Goal: Task Accomplishment & Management: Manage account settings

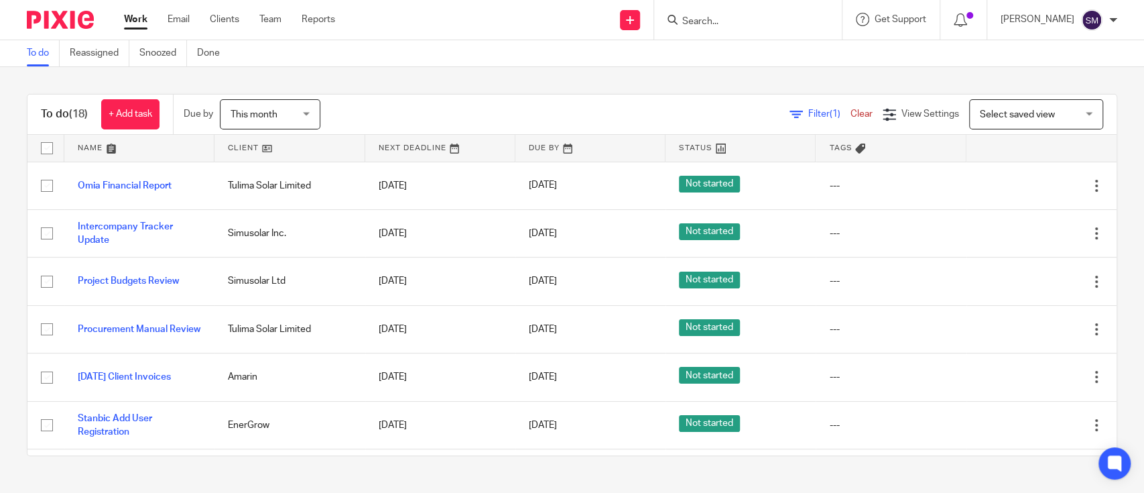
scroll to position [426, 0]
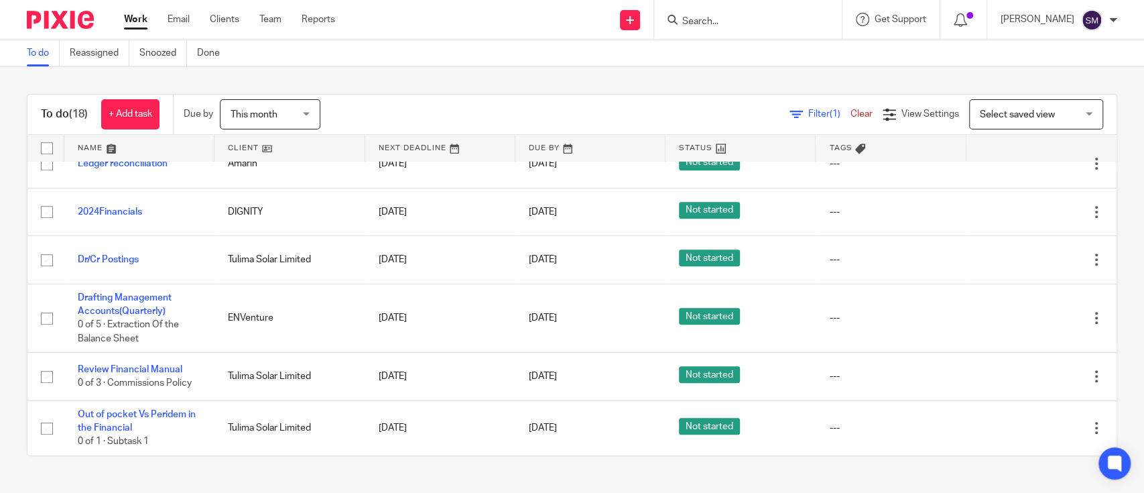
drag, startPoint x: 0, startPoint y: 0, endPoint x: 290, endPoint y: 121, distance: 313.7
click at [290, 121] on span "This month" at bounding box center [266, 114] width 71 height 28
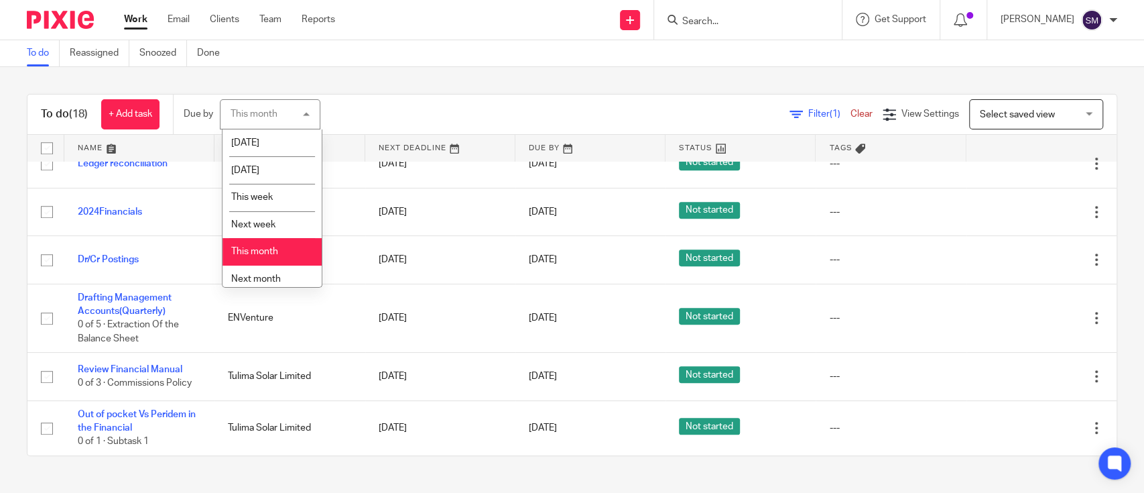
click at [276, 248] on span "This month" at bounding box center [254, 251] width 47 height 9
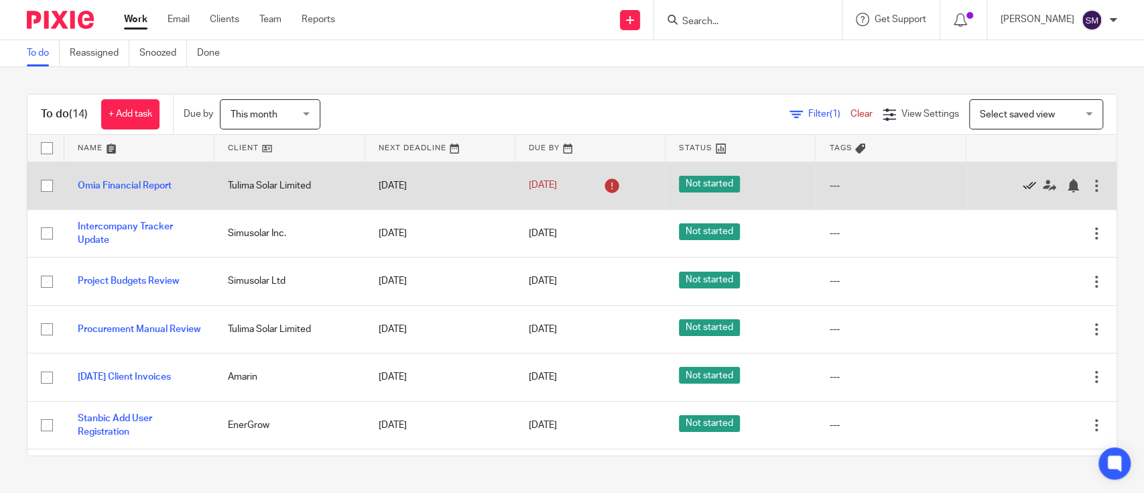
click at [1023, 179] on icon at bounding box center [1029, 185] width 13 height 13
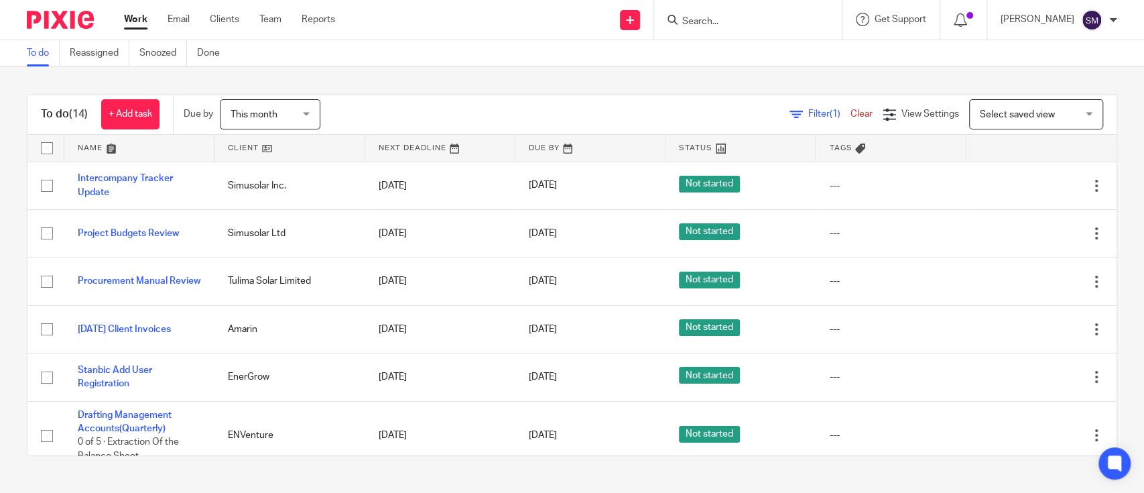
click at [493, 70] on div "To do (14) + Add task Due by This month This month [DATE] [DATE] This week Next…" at bounding box center [572, 275] width 1144 height 416
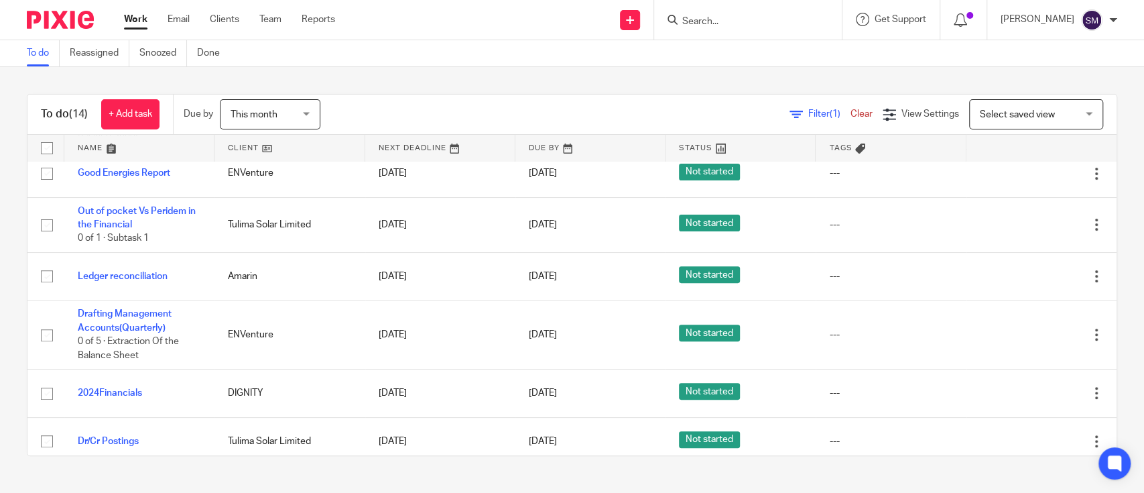
scroll to position [379, 0]
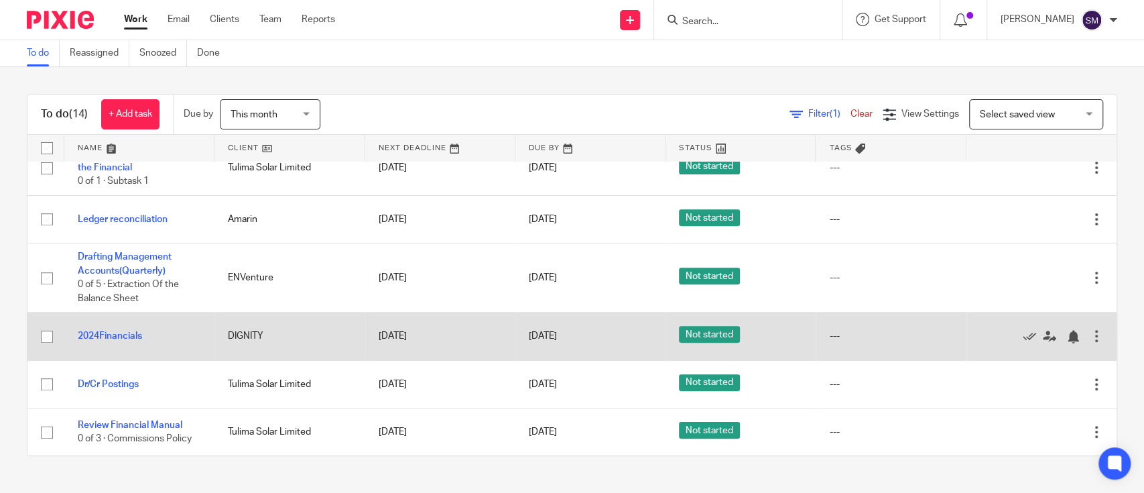
click at [1090, 330] on div at bounding box center [1096, 335] width 13 height 13
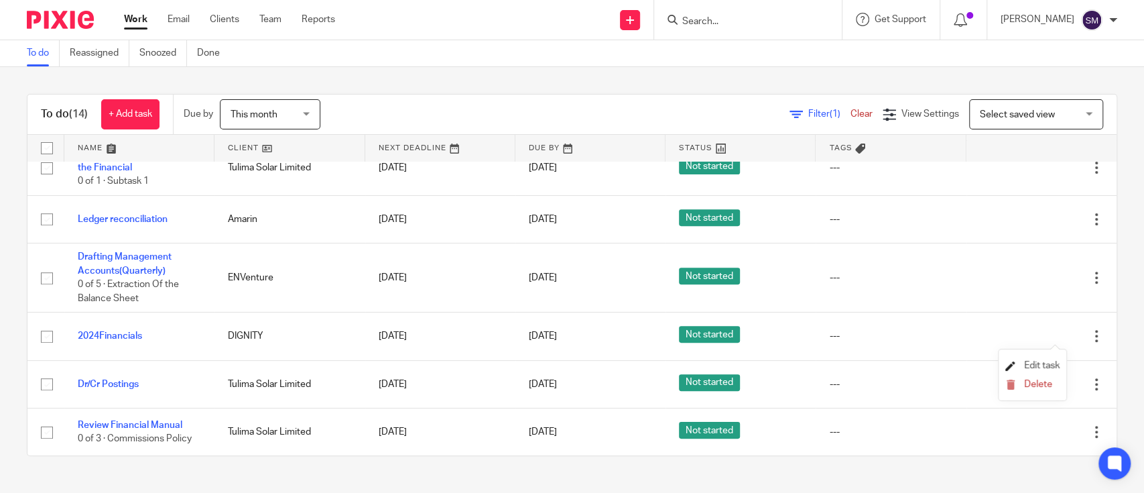
click at [1031, 362] on span "Edit task" at bounding box center [1042, 365] width 36 height 9
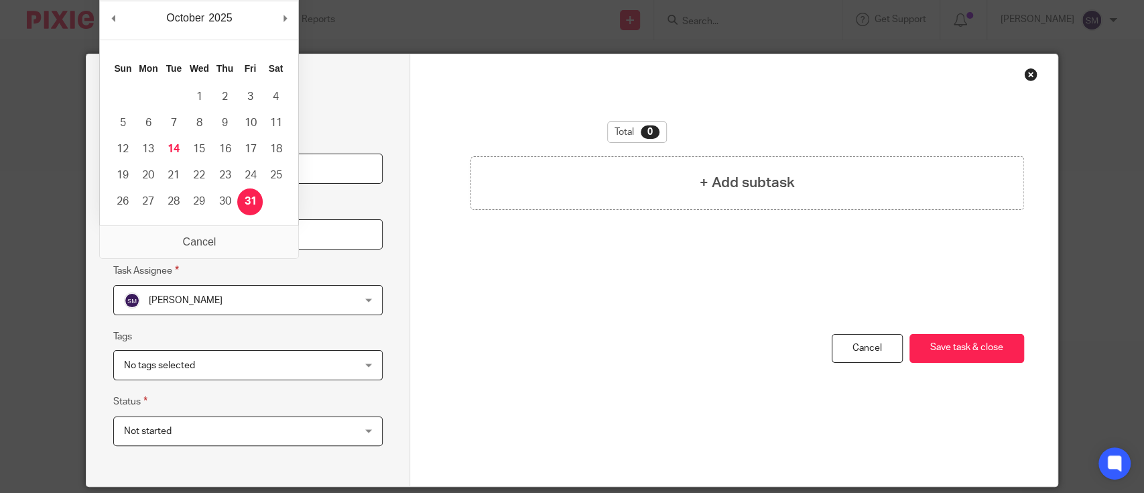
click at [275, 232] on input "2025-10-31" at bounding box center [247, 234] width 269 height 30
type input "2025-10-15"
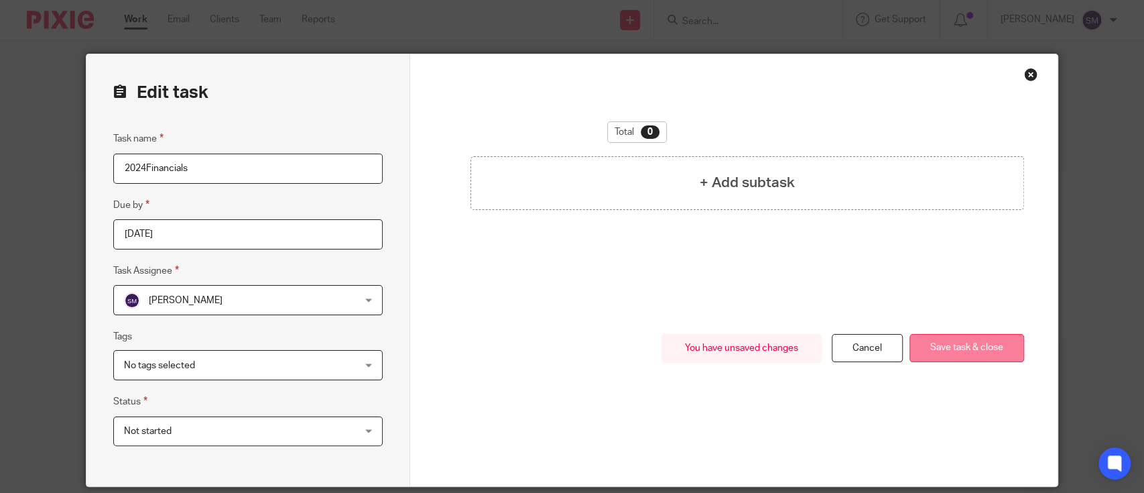
click at [973, 349] on button "Save task & close" at bounding box center [967, 348] width 115 height 29
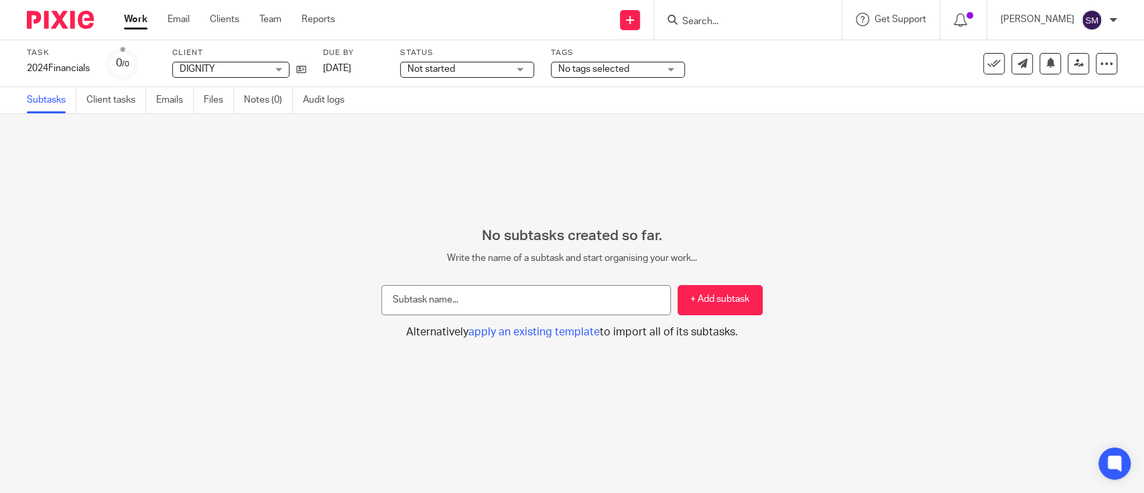
click at [525, 64] on div "Not started Not started" at bounding box center [467, 70] width 134 height 16
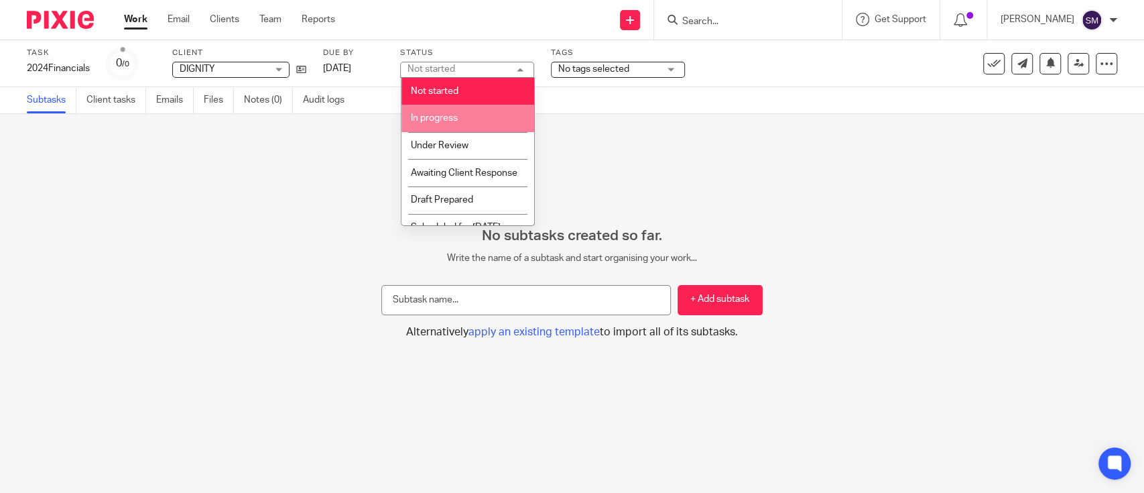
click at [469, 114] on li "In progress" at bounding box center [467, 118] width 133 height 27
